Goal: Information Seeking & Learning: Learn about a topic

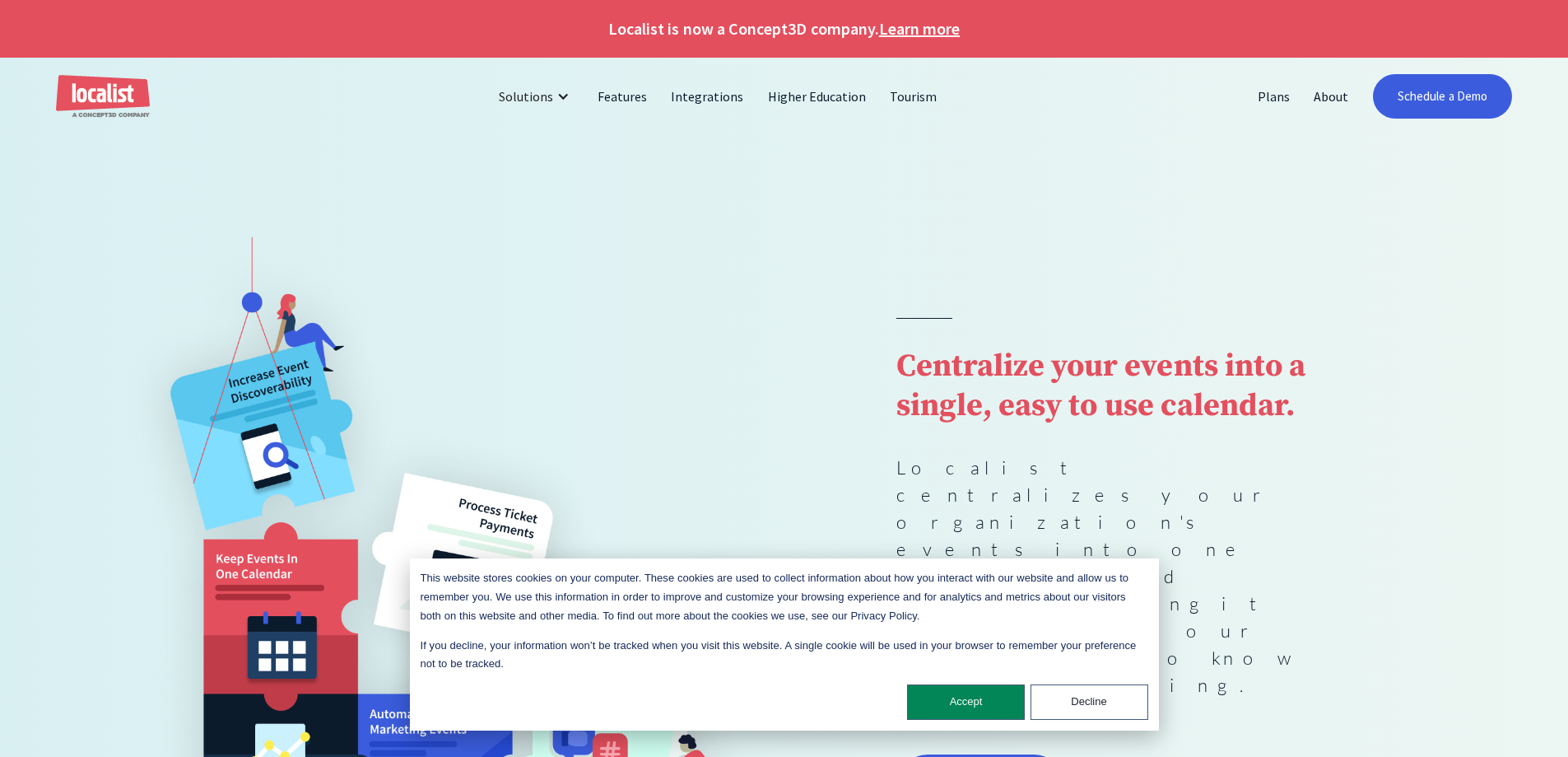
click at [937, 30] on link "Learn more" at bounding box center [919, 29] width 81 height 24
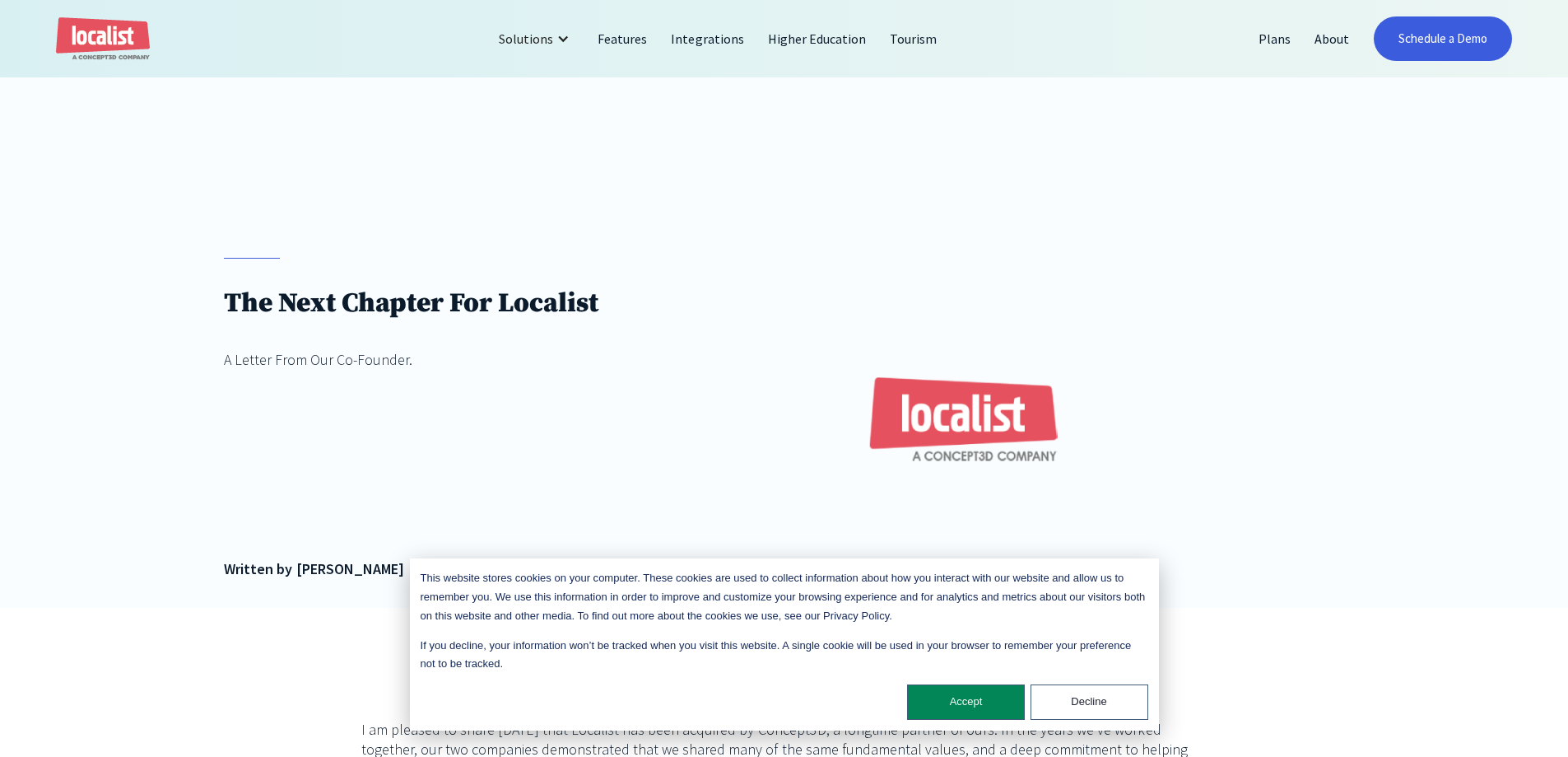
scroll to position [247, 0]
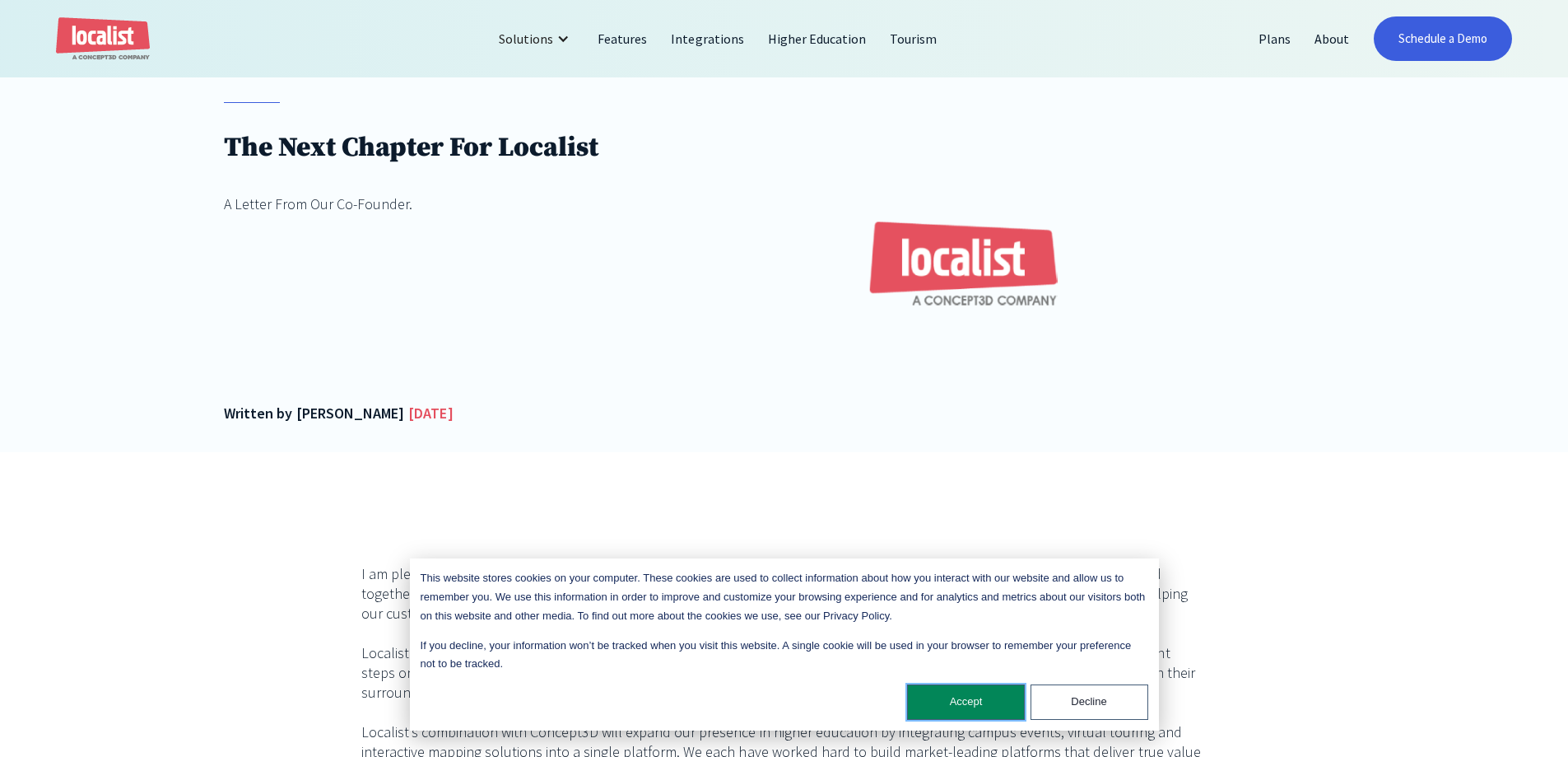
click at [922, 698] on button "Accept" at bounding box center [965, 701] width 118 height 36
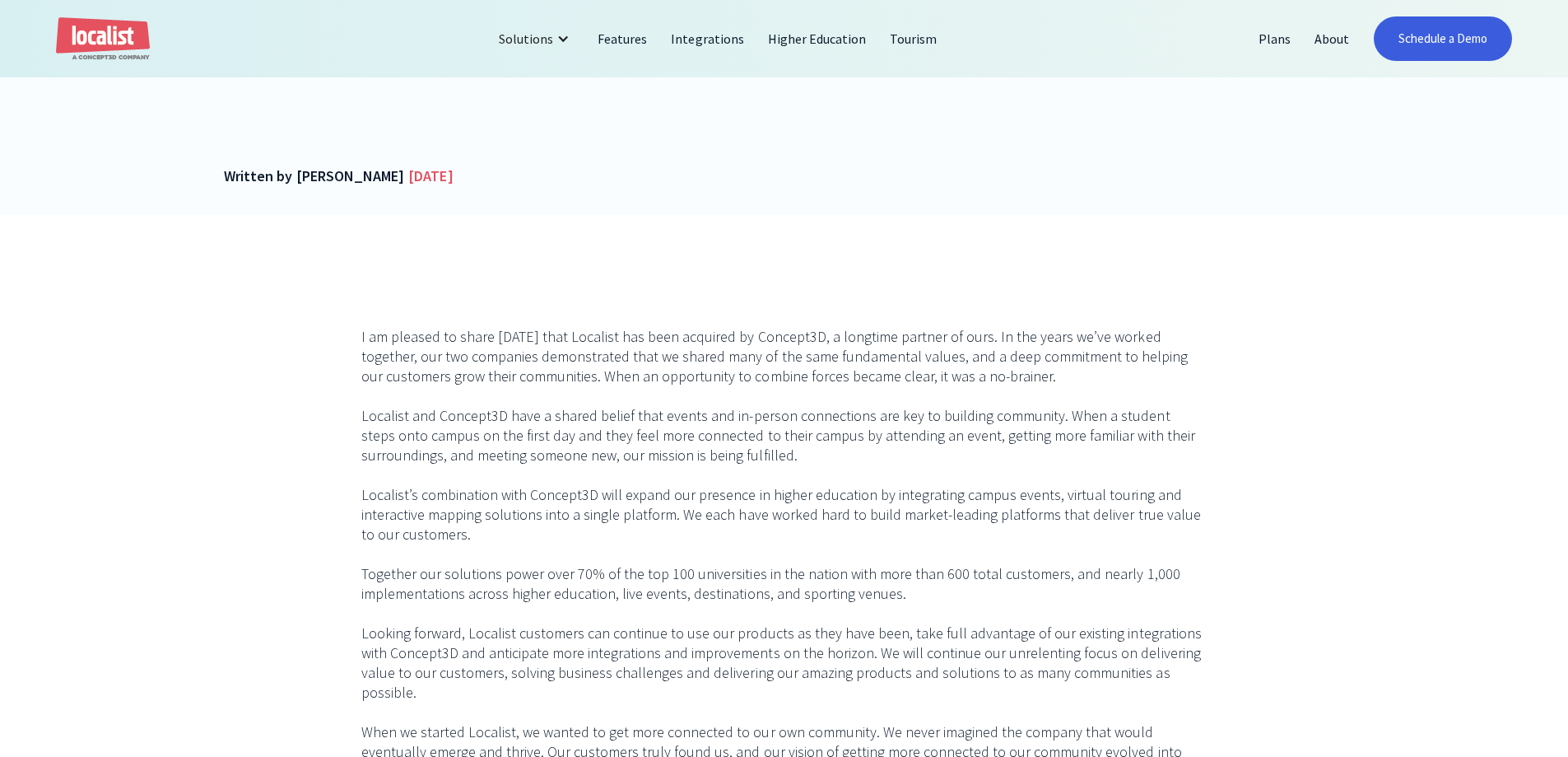
scroll to position [494, 0]
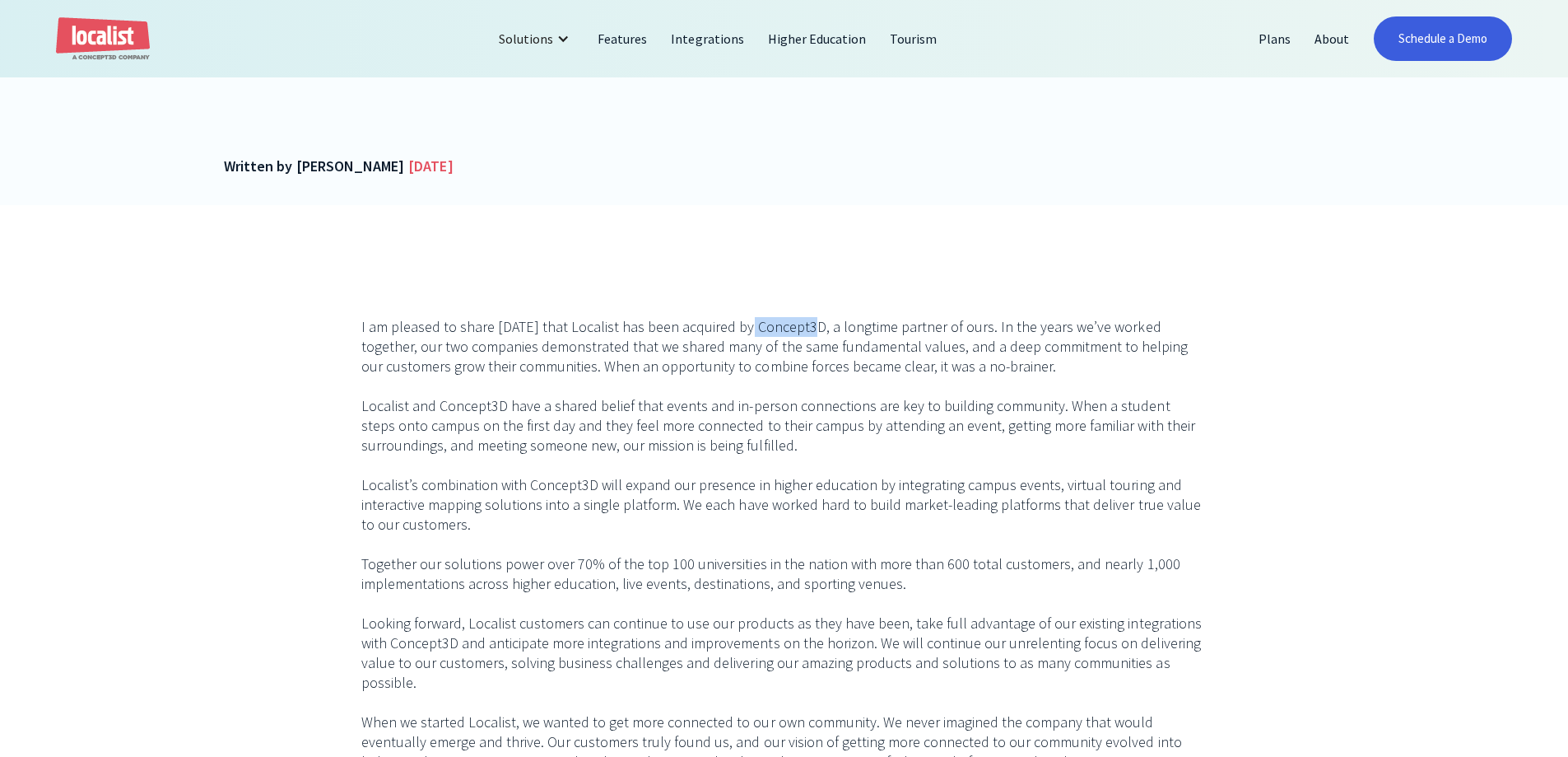
drag, startPoint x: 801, startPoint y: 329, endPoint x: 737, endPoint y: 325, distance: 64.1
click at [737, 325] on p "I am pleased to share [DATE] that Localist has been acquired by Concept3D, a lo…" at bounding box center [784, 593] width 846 height 553
copy p "Concept3D"
